Goal: Task Accomplishment & Management: Use online tool/utility

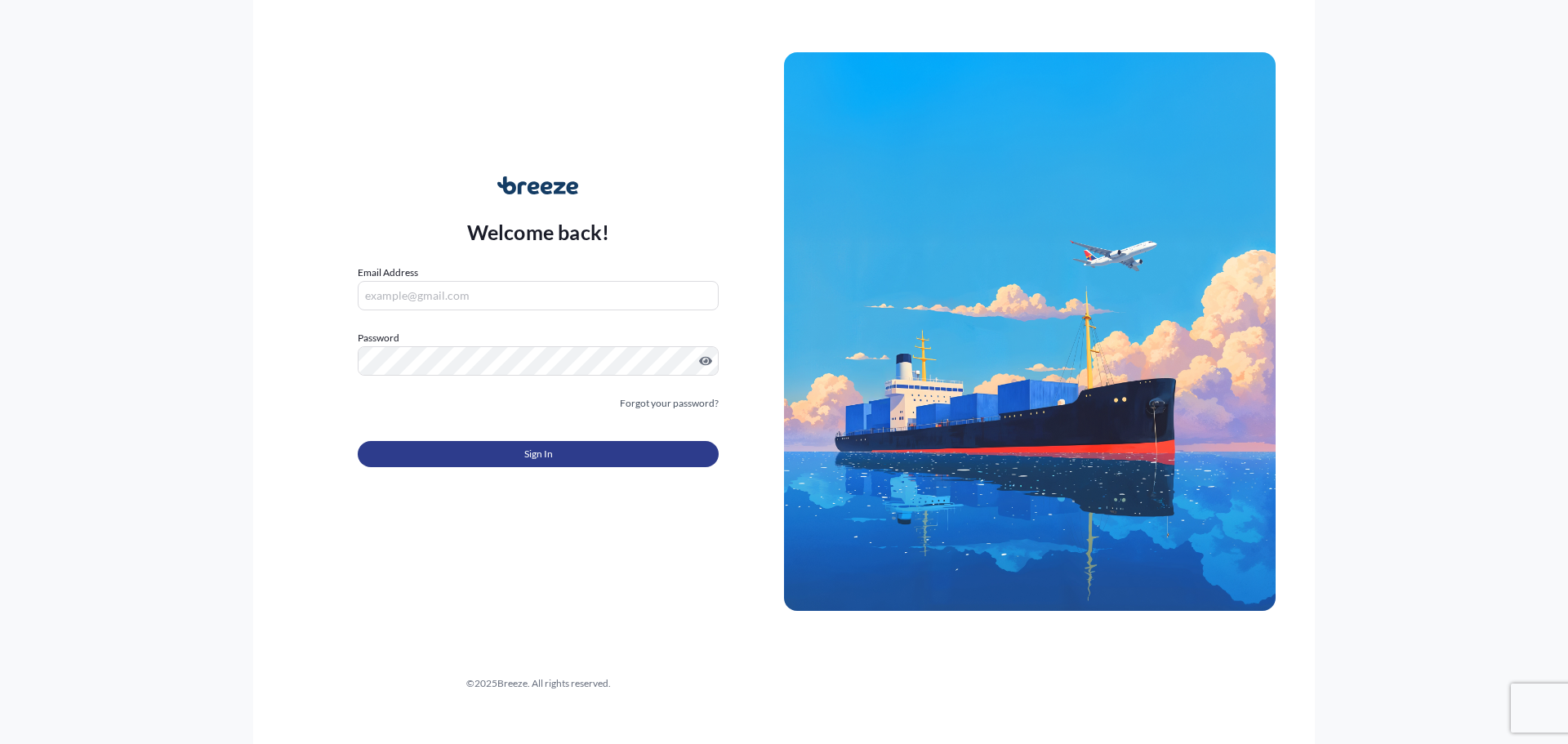
type input "[PERSON_NAME][EMAIL_ADDRESS][DOMAIN_NAME]"
click at [485, 458] on button "Sign In" at bounding box center [539, 453] width 361 height 27
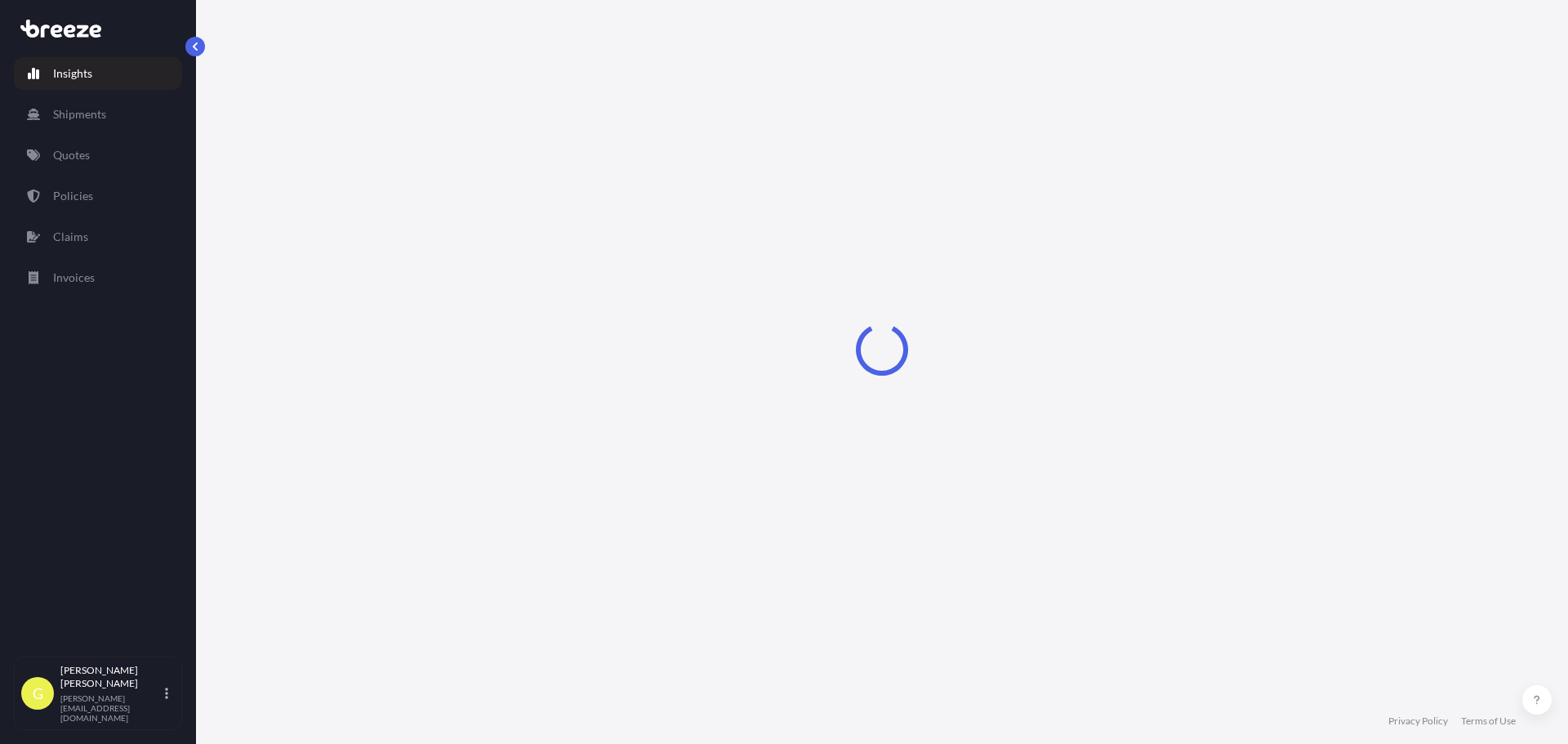
select select "2025"
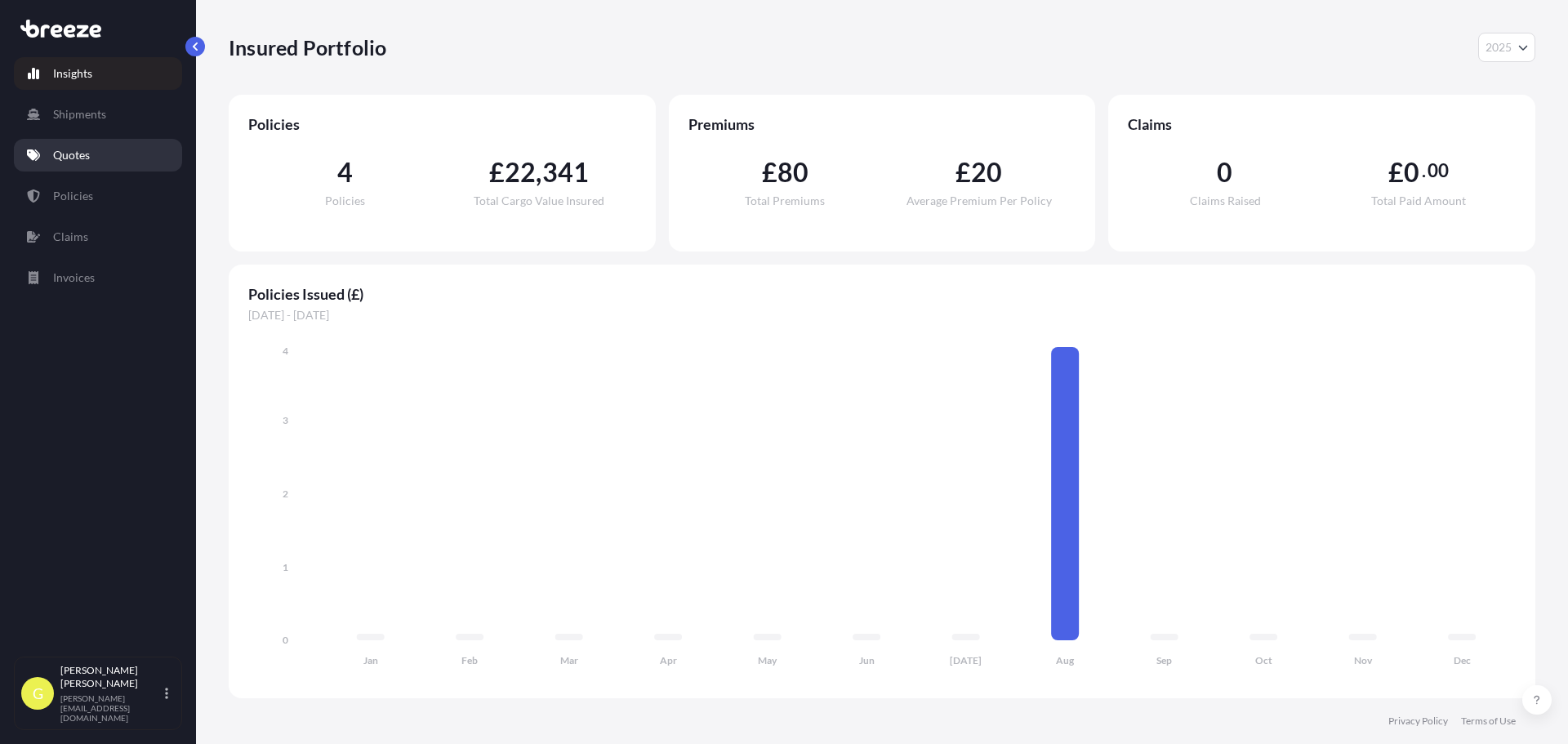
click at [72, 169] on link "Quotes" at bounding box center [97, 154] width 168 height 32
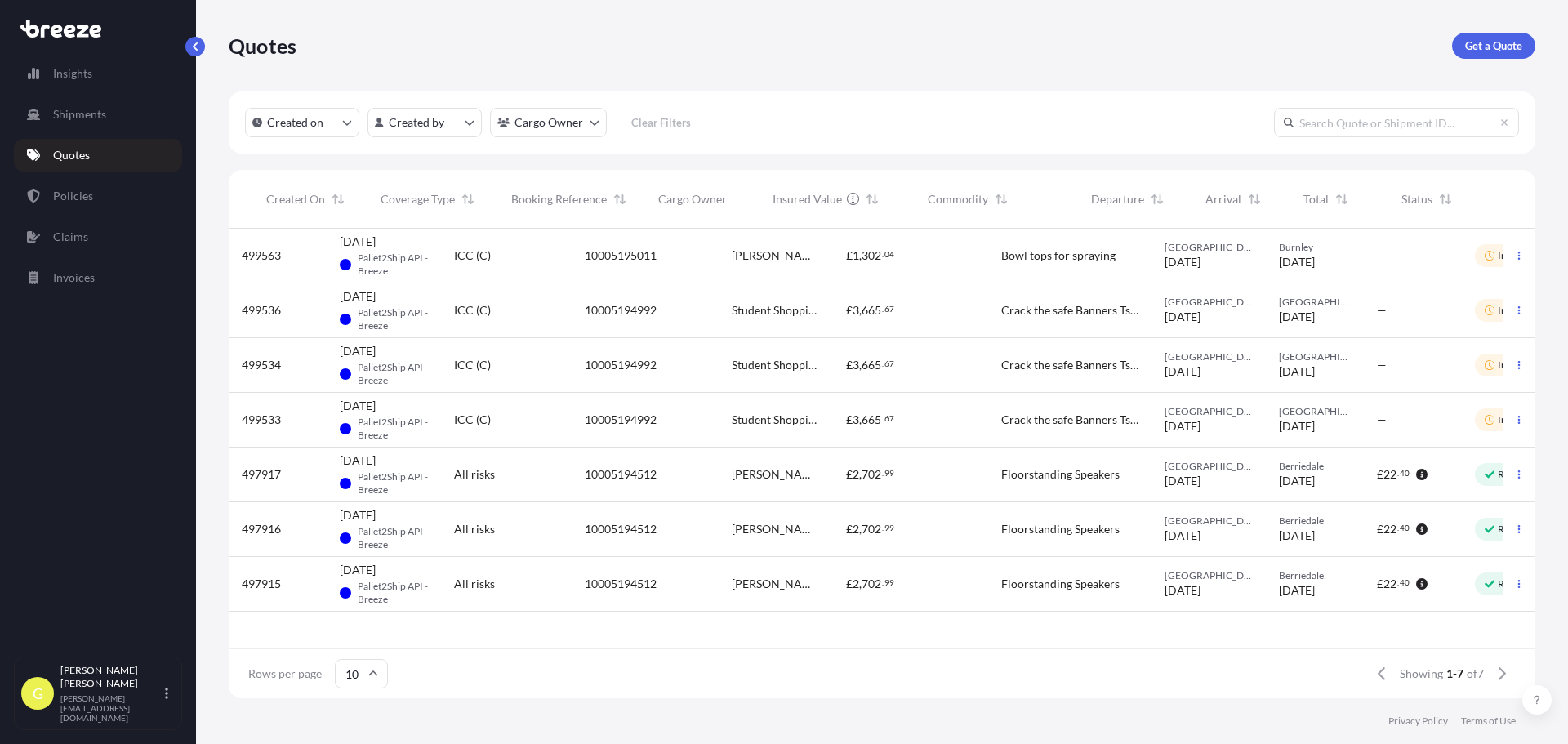
scroll to position [0, 74]
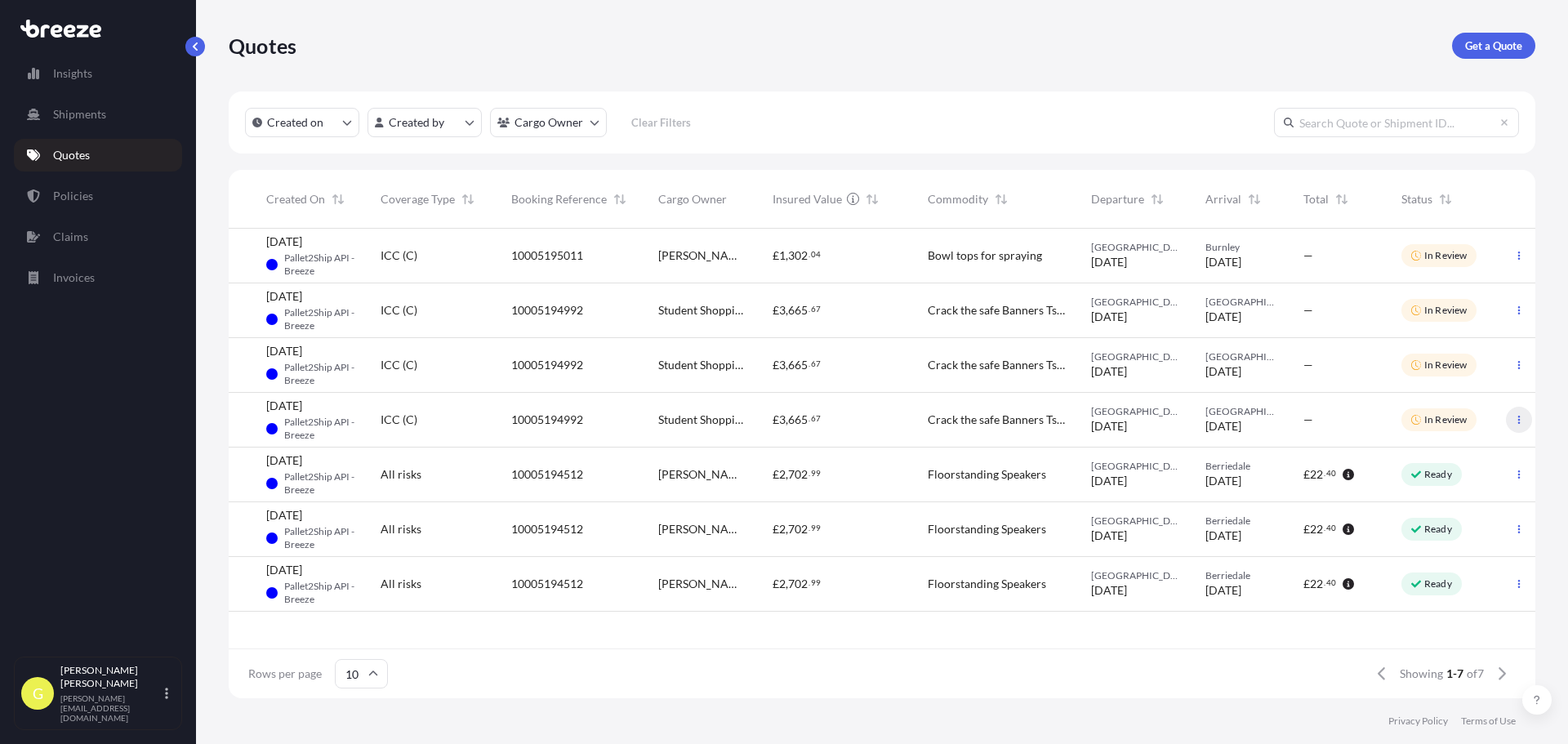
click at [1519, 417] on icon "button" at bounding box center [1519, 420] width 2 height 8
click at [1517, 378] on button "button" at bounding box center [1519, 365] width 26 height 27
click at [423, 258] on div "ICC (C)" at bounding box center [433, 255] width 105 height 17
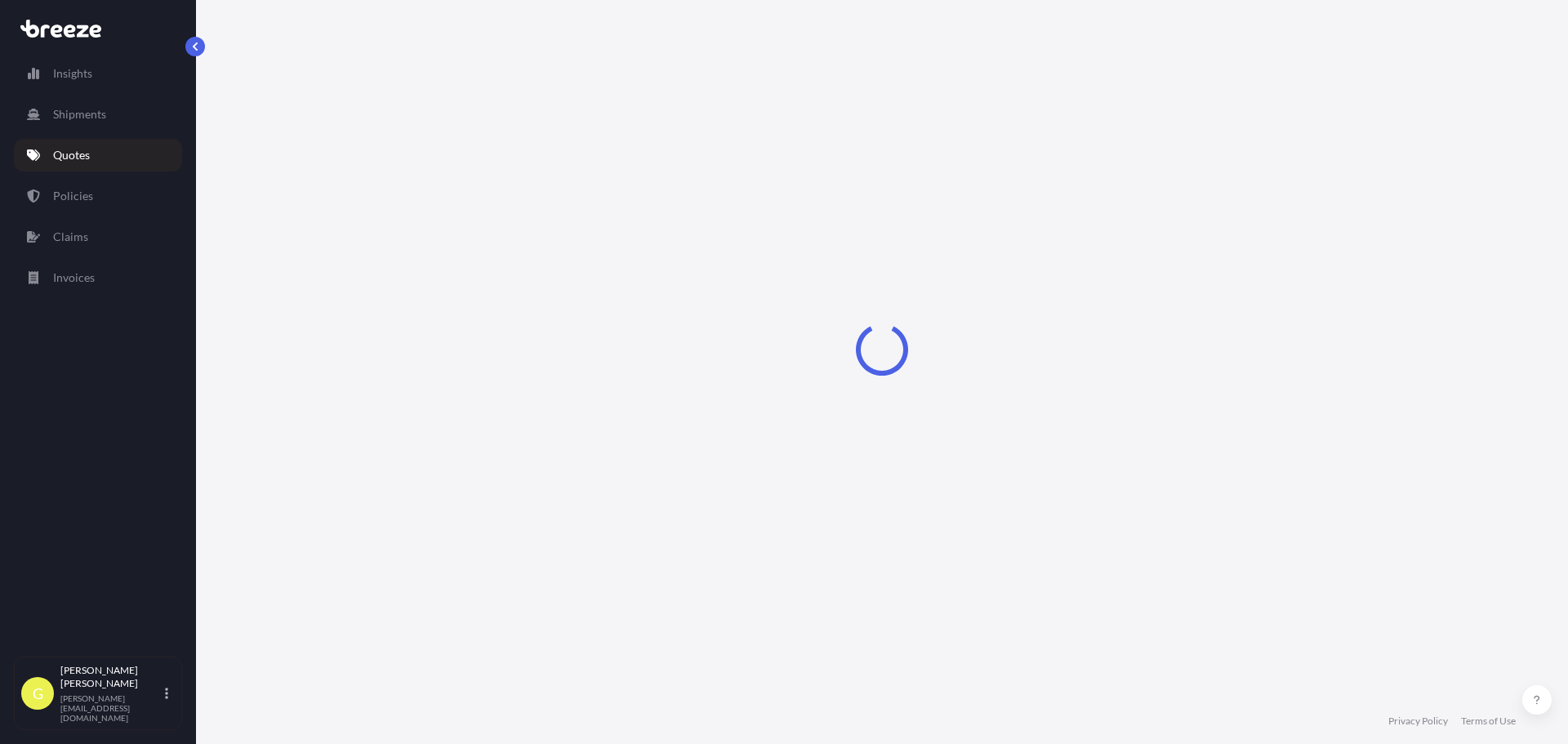
select select "Road"
select select "1"
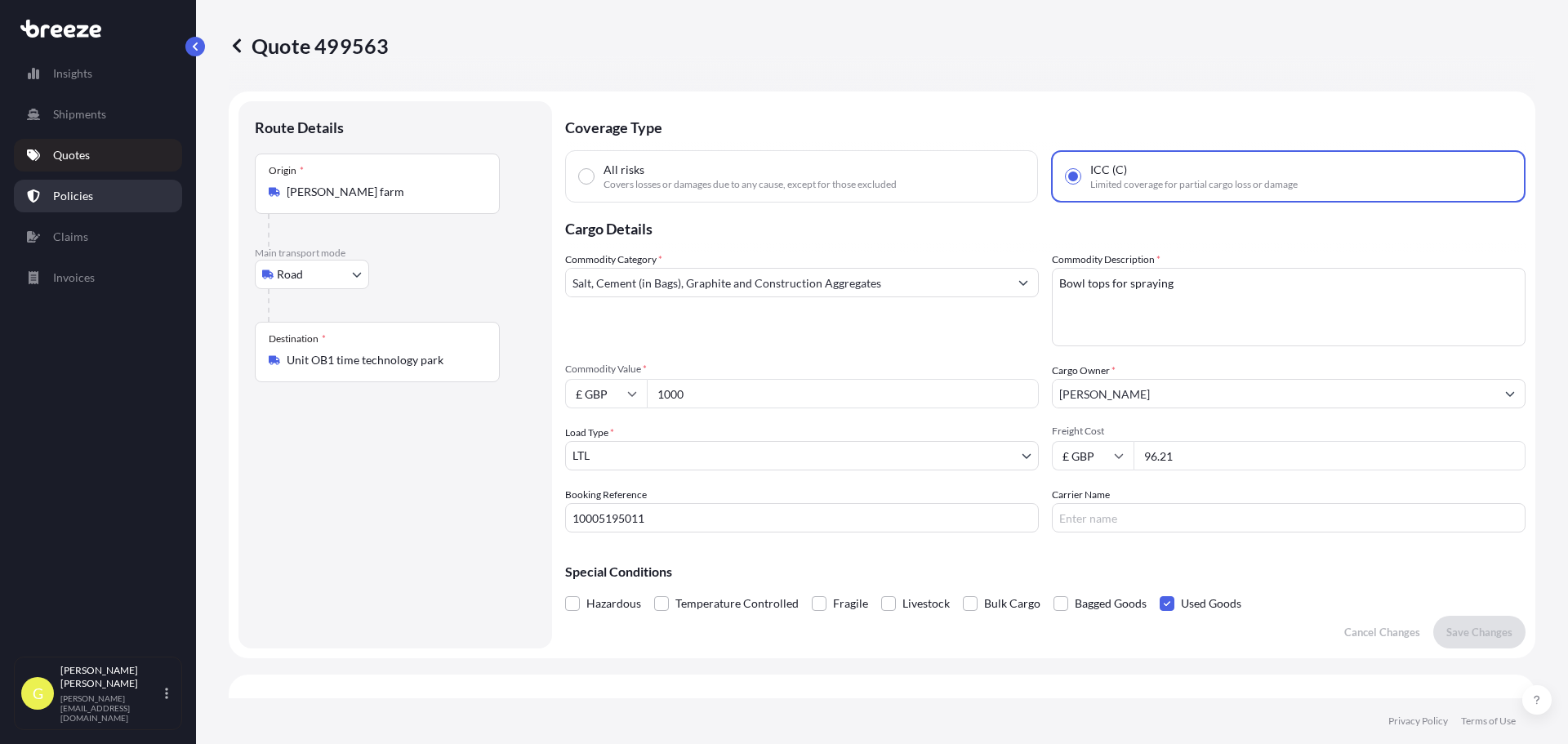
click at [102, 198] on link "Policies" at bounding box center [97, 195] width 168 height 32
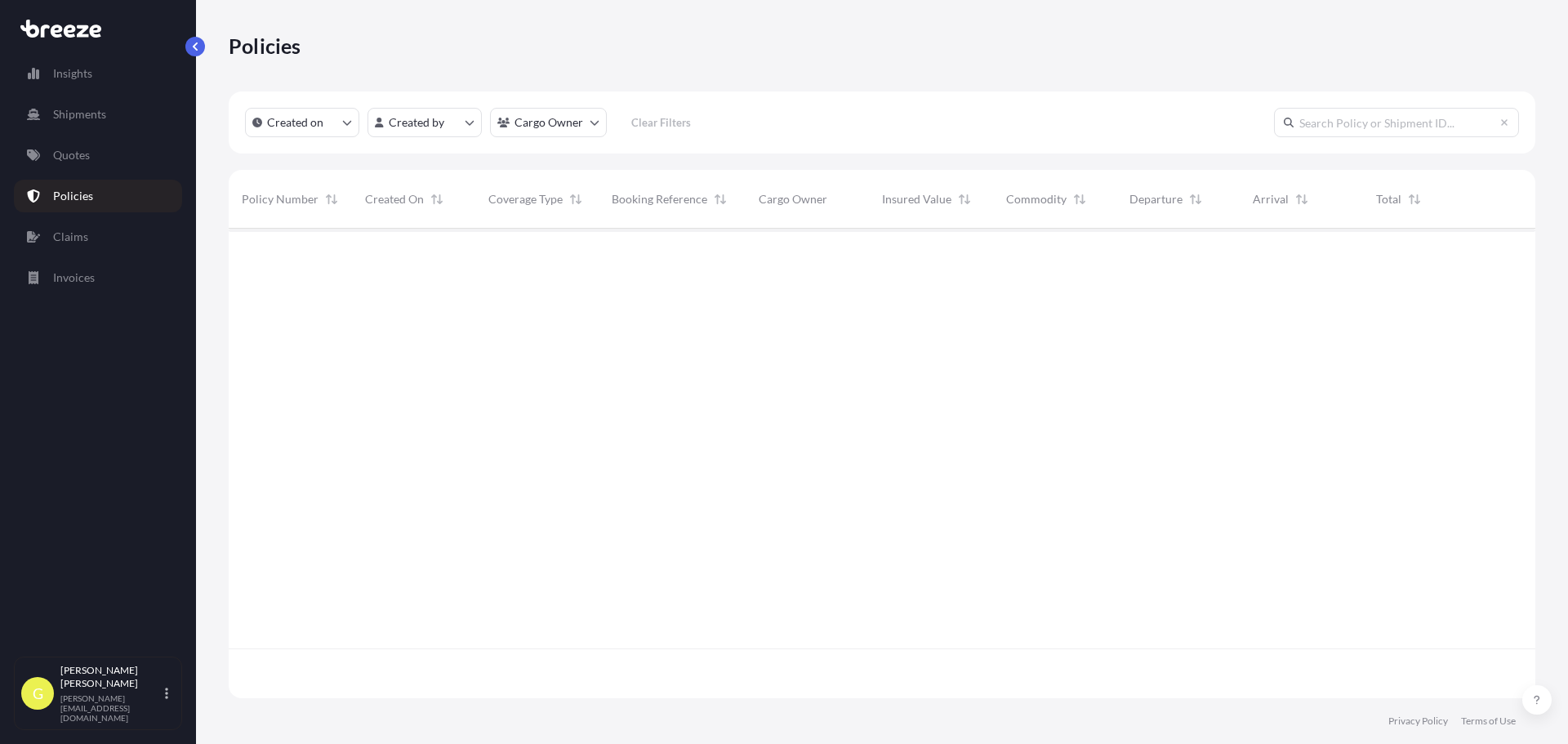
scroll to position [466, 1294]
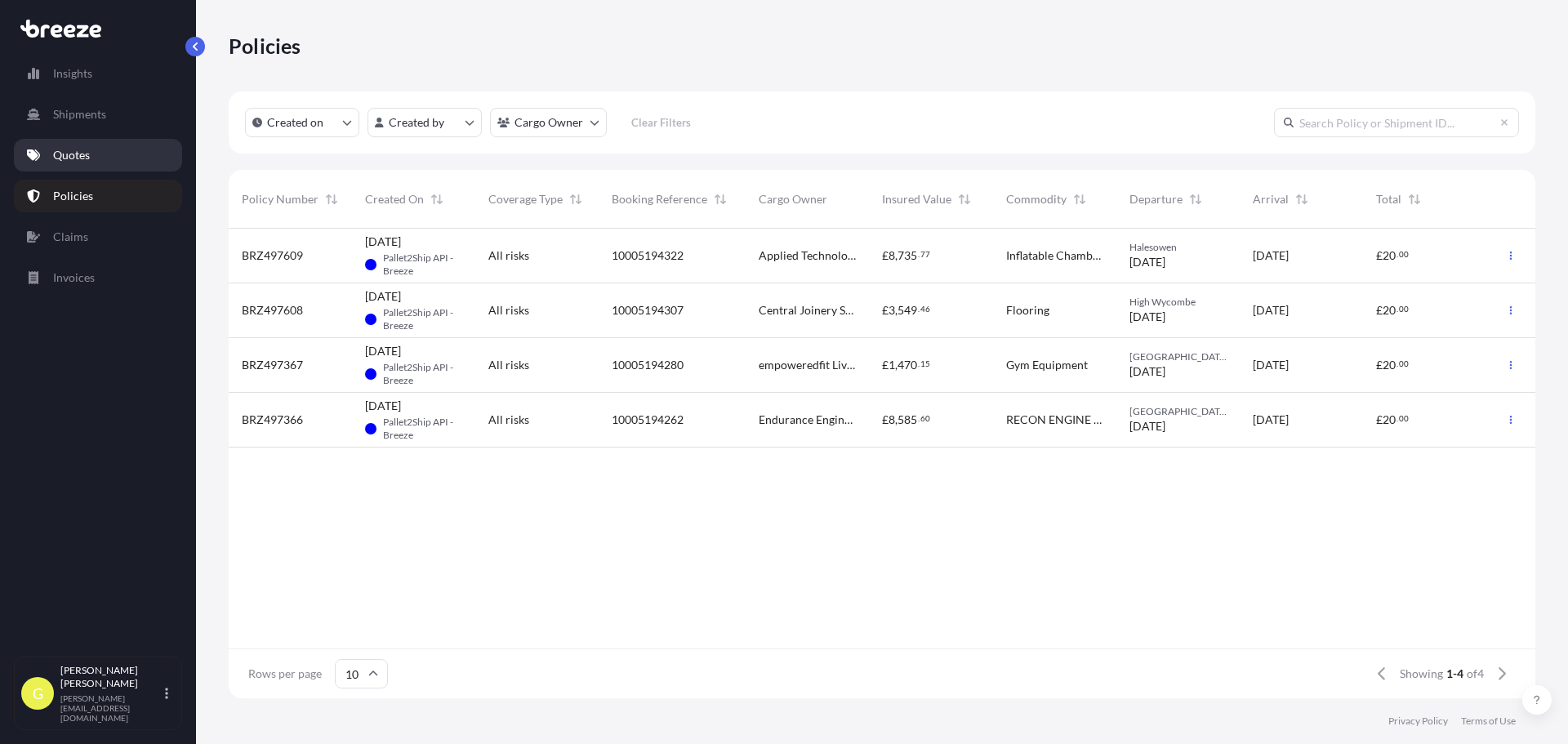
click at [103, 168] on link "Quotes" at bounding box center [97, 154] width 168 height 32
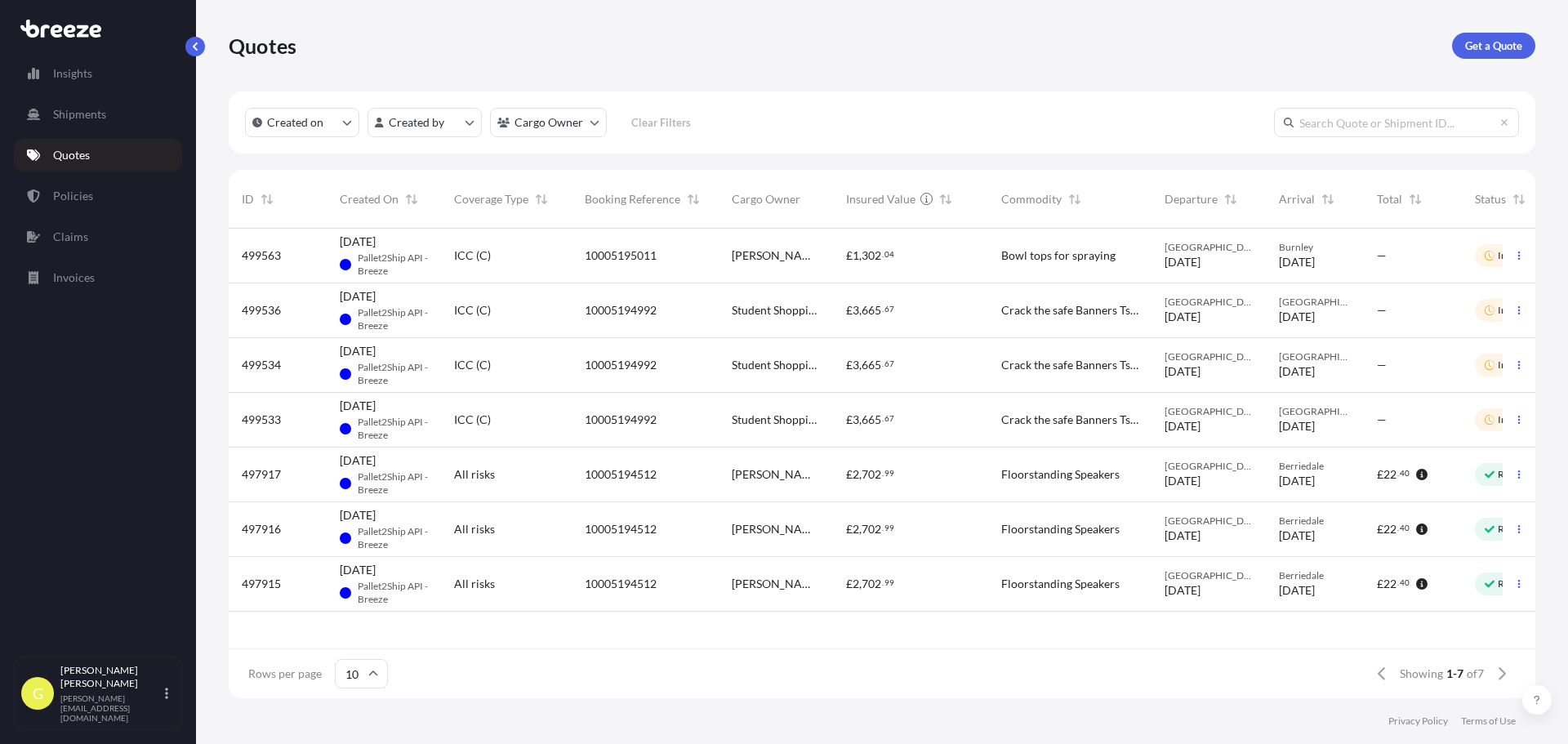
scroll to position [0, 74]
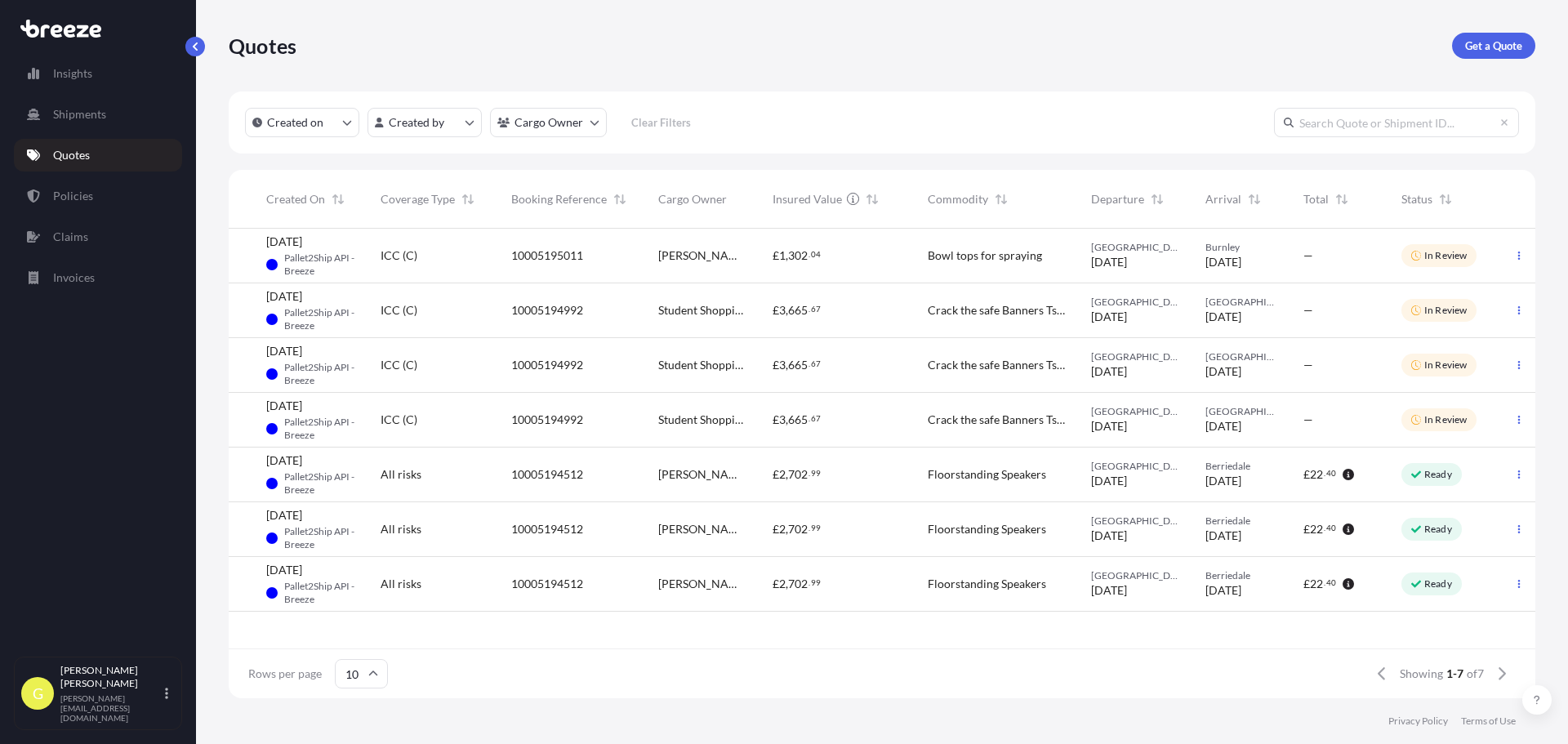
click at [81, 163] on p "Quotes" at bounding box center [71, 155] width 36 height 17
click at [831, 250] on div "£ 1 , 302 . 04" at bounding box center [836, 255] width 129 height 17
select select "Road"
select select "1"
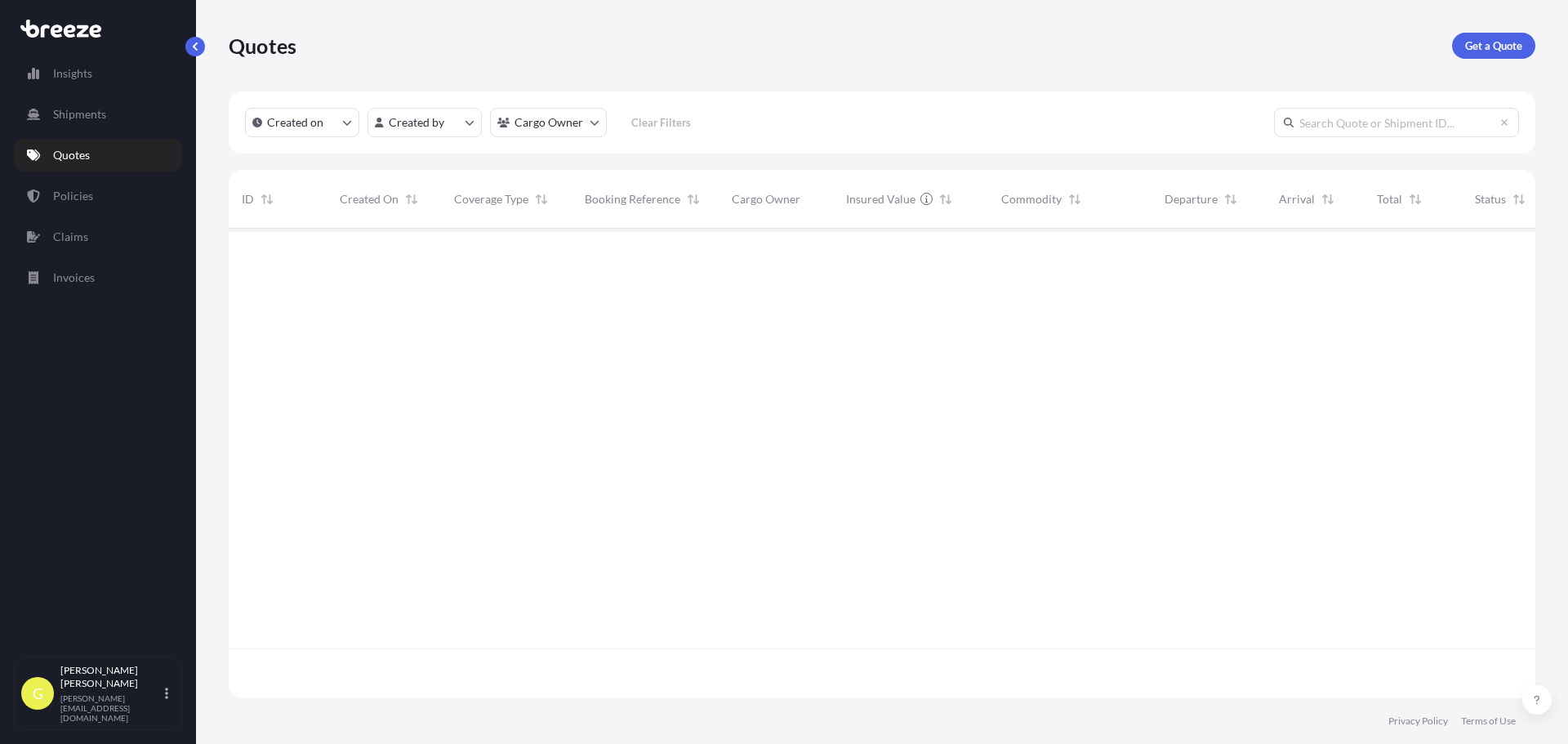
scroll to position [466, 1294]
